Goal: Information Seeking & Learning: Learn about a topic

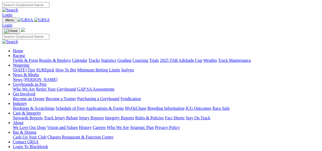
click at [53, 58] on link "Results & Replays" at bounding box center [55, 60] width 32 height 5
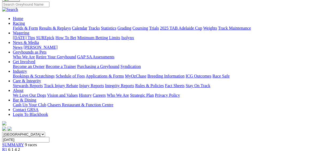
scroll to position [43, 0]
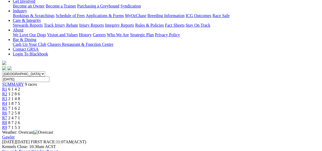
scroll to position [107, 0]
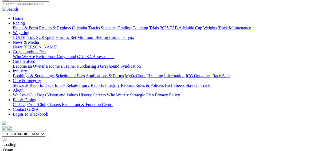
scroll to position [43, 0]
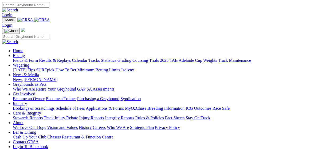
click at [15, 58] on link "Fields & Form" at bounding box center [25, 60] width 25 height 5
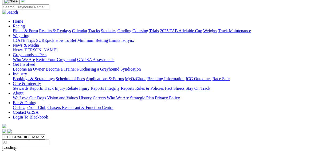
scroll to position [64, 0]
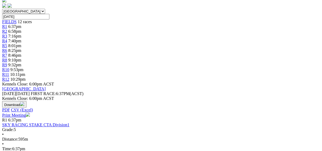
scroll to position [149, 0]
